Goal: Transaction & Acquisition: Purchase product/service

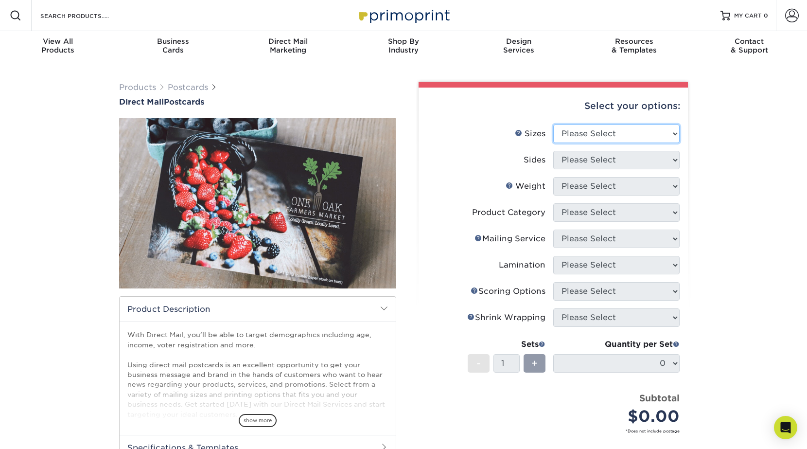
select select "3.00x5.00"
select select "13abbda7-1d64-4f25-8bb2-c179b224825d"
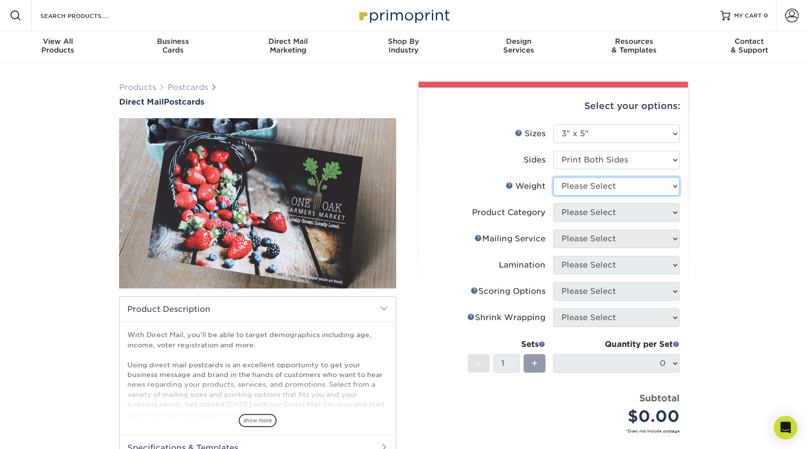
select select "100LB"
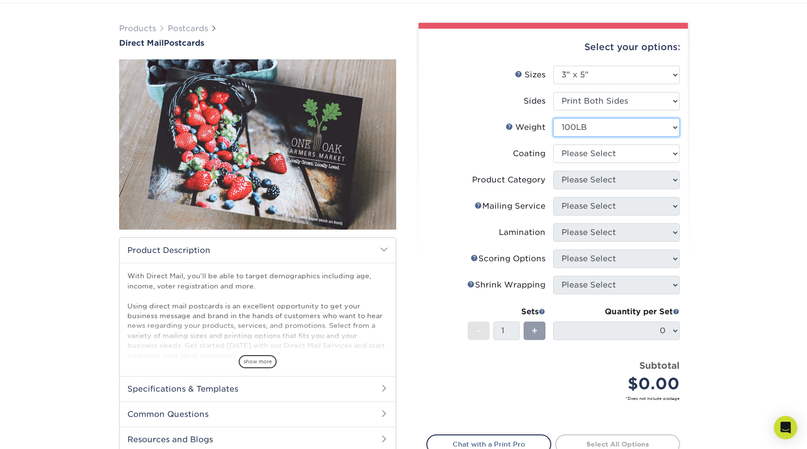
scroll to position [73, 0]
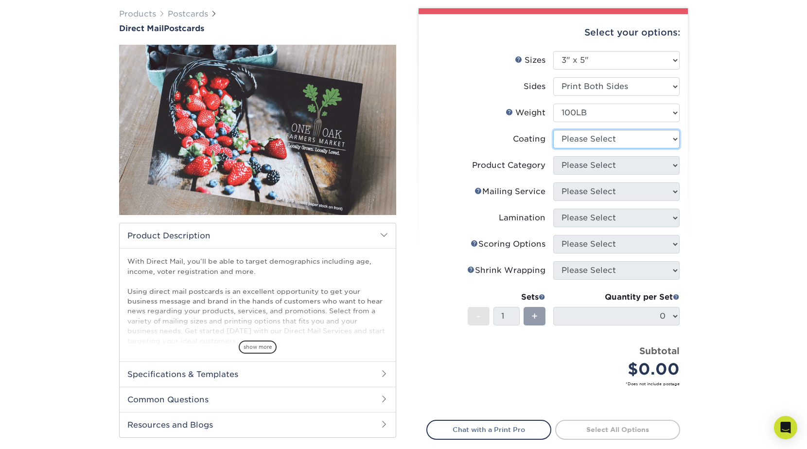
select select "d41dab50-ff65-4f4f-bb17-2afe4d36ae33"
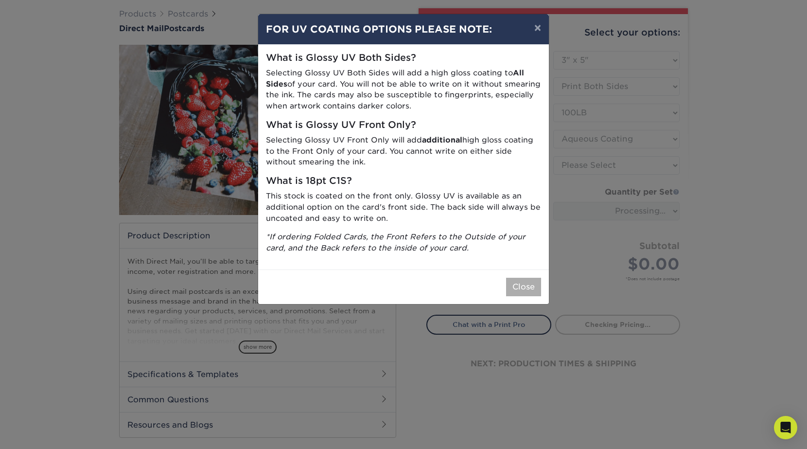
click at [526, 277] on button "Close" at bounding box center [523, 286] width 35 height 18
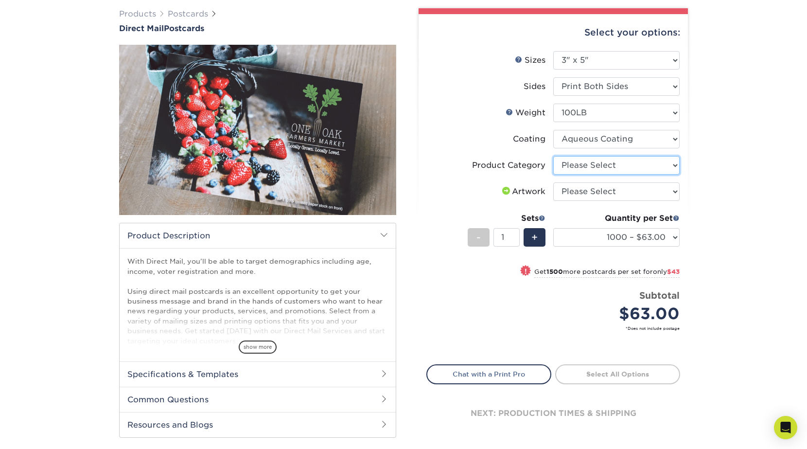
select select "9b7272e0-d6c8-4c3c-8e97-d3a1bcdab858"
select select "upload"
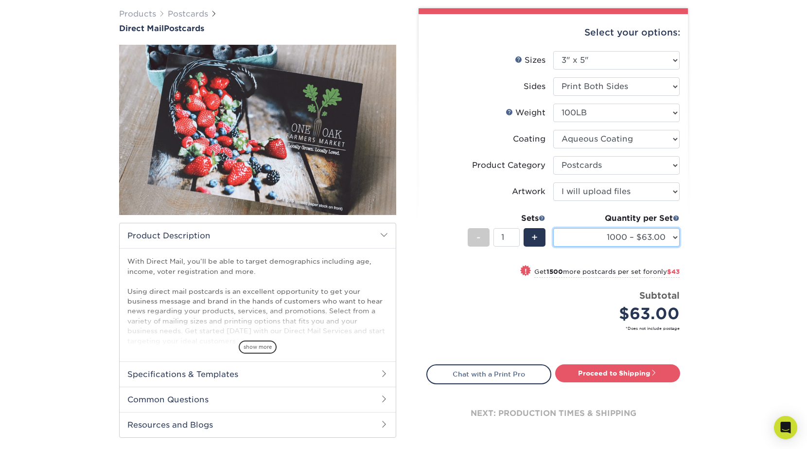
select select "10000 – $366.00"
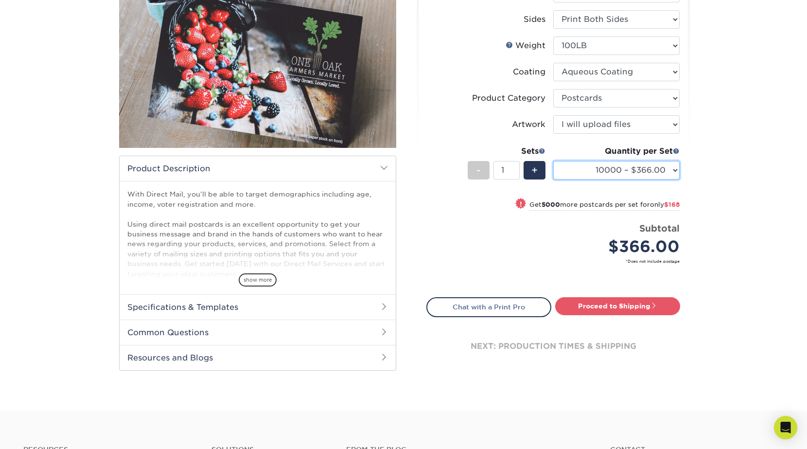
scroll to position [141, 0]
click at [260, 277] on span "show more" at bounding box center [258, 279] width 38 height 13
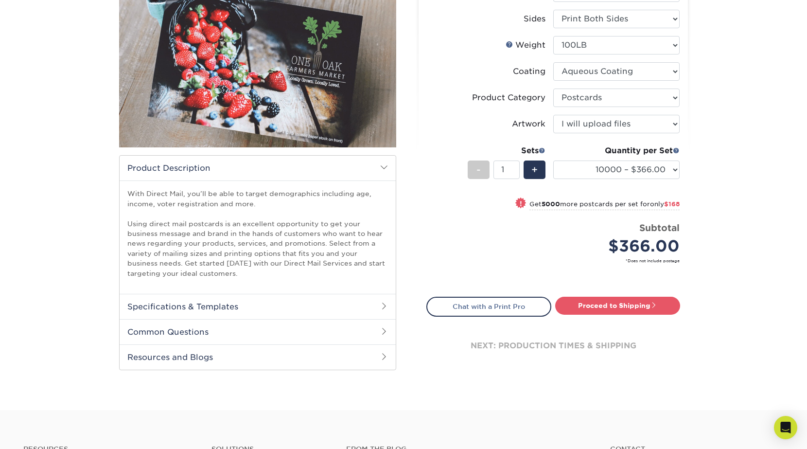
click at [222, 302] on h2 "Specifications & Templates" at bounding box center [258, 306] width 276 height 25
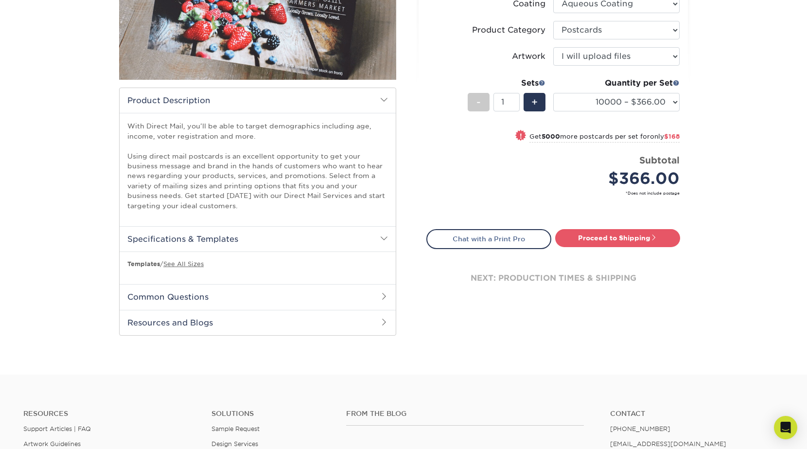
scroll to position [218, 0]
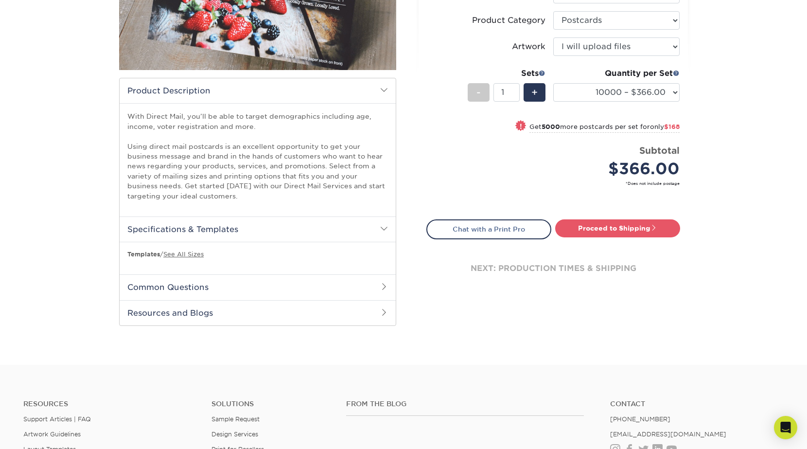
click at [187, 284] on h2 "Common Questions" at bounding box center [258, 286] width 276 height 25
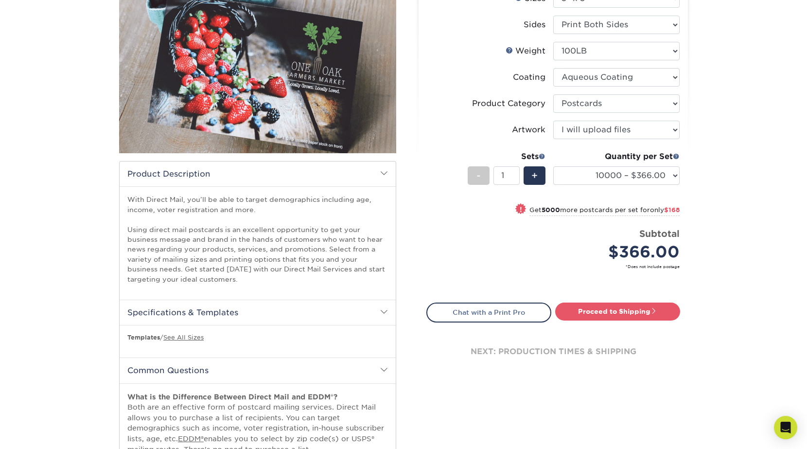
scroll to position [184, 0]
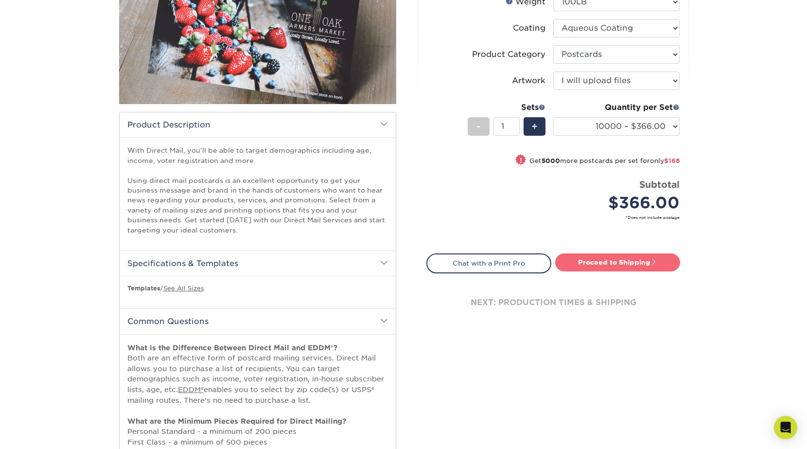
click at [638, 264] on link "Proceed to Shipping" at bounding box center [617, 261] width 125 height 17
type input "Set 1"
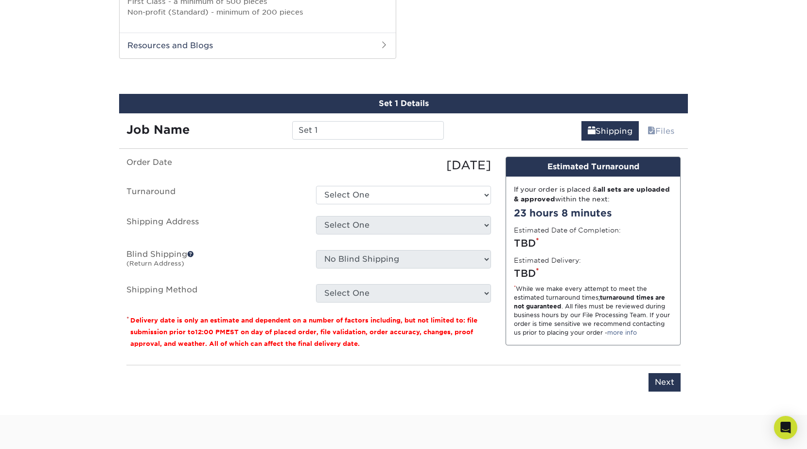
scroll to position [630, 0]
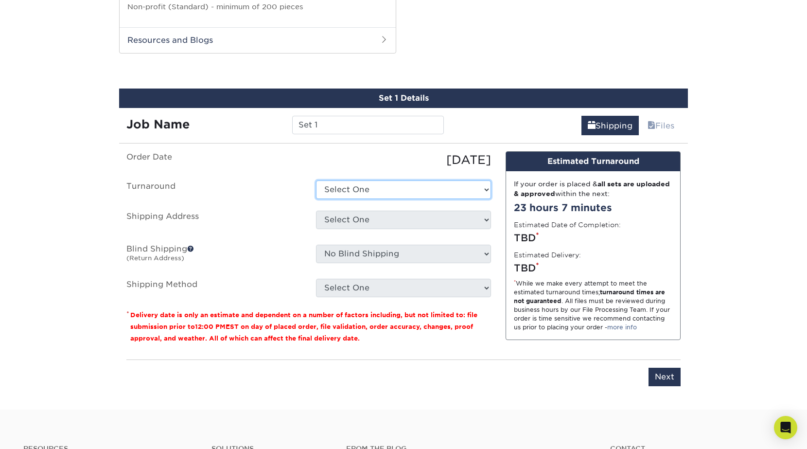
select select "18b78d0e-4573-40a2-aa2b-5a19cd25b832"
